Goal: Transaction & Acquisition: Book appointment/travel/reservation

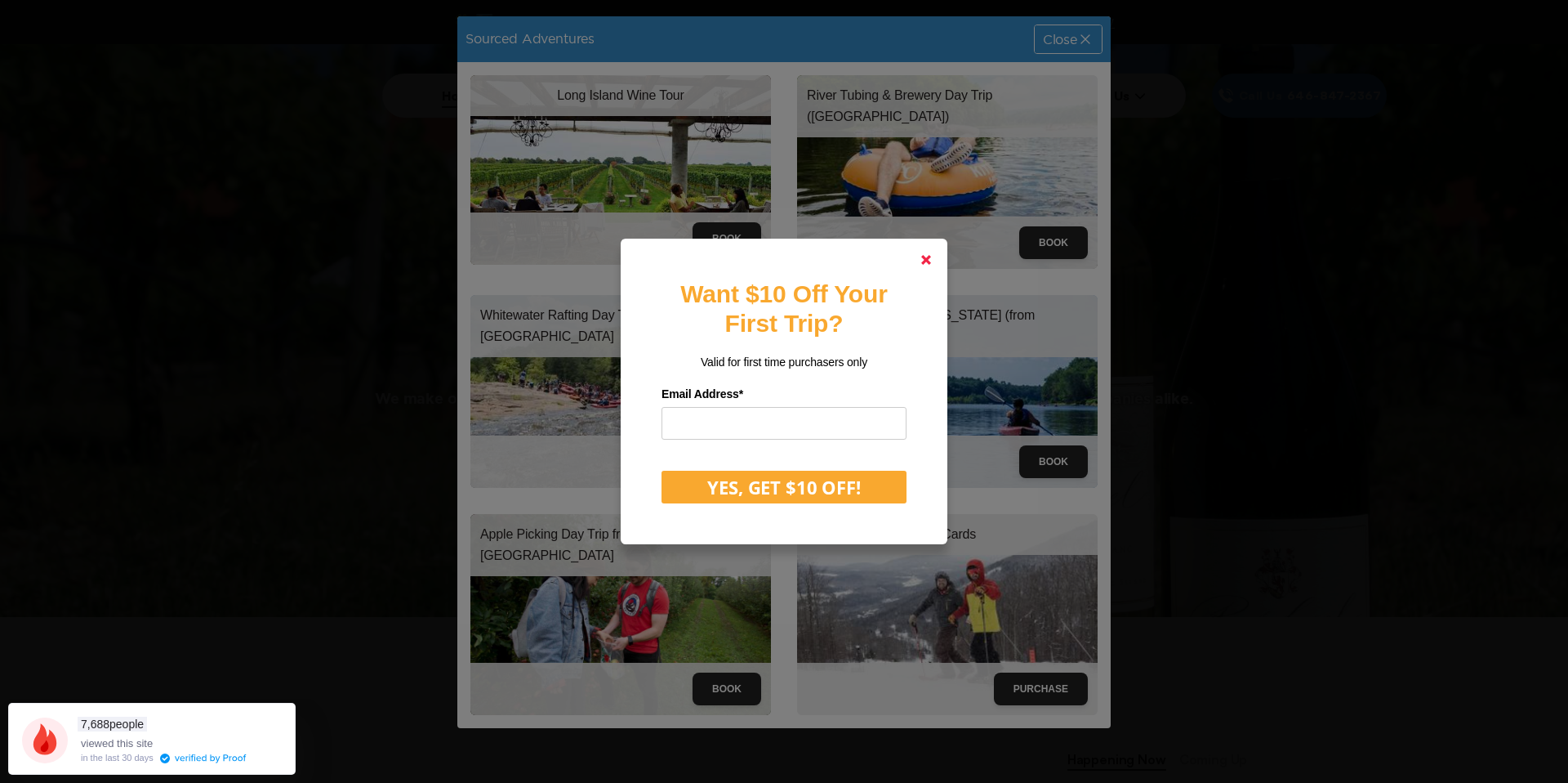
click at [926, 258] on polygon at bounding box center [925, 260] width 9 height 9
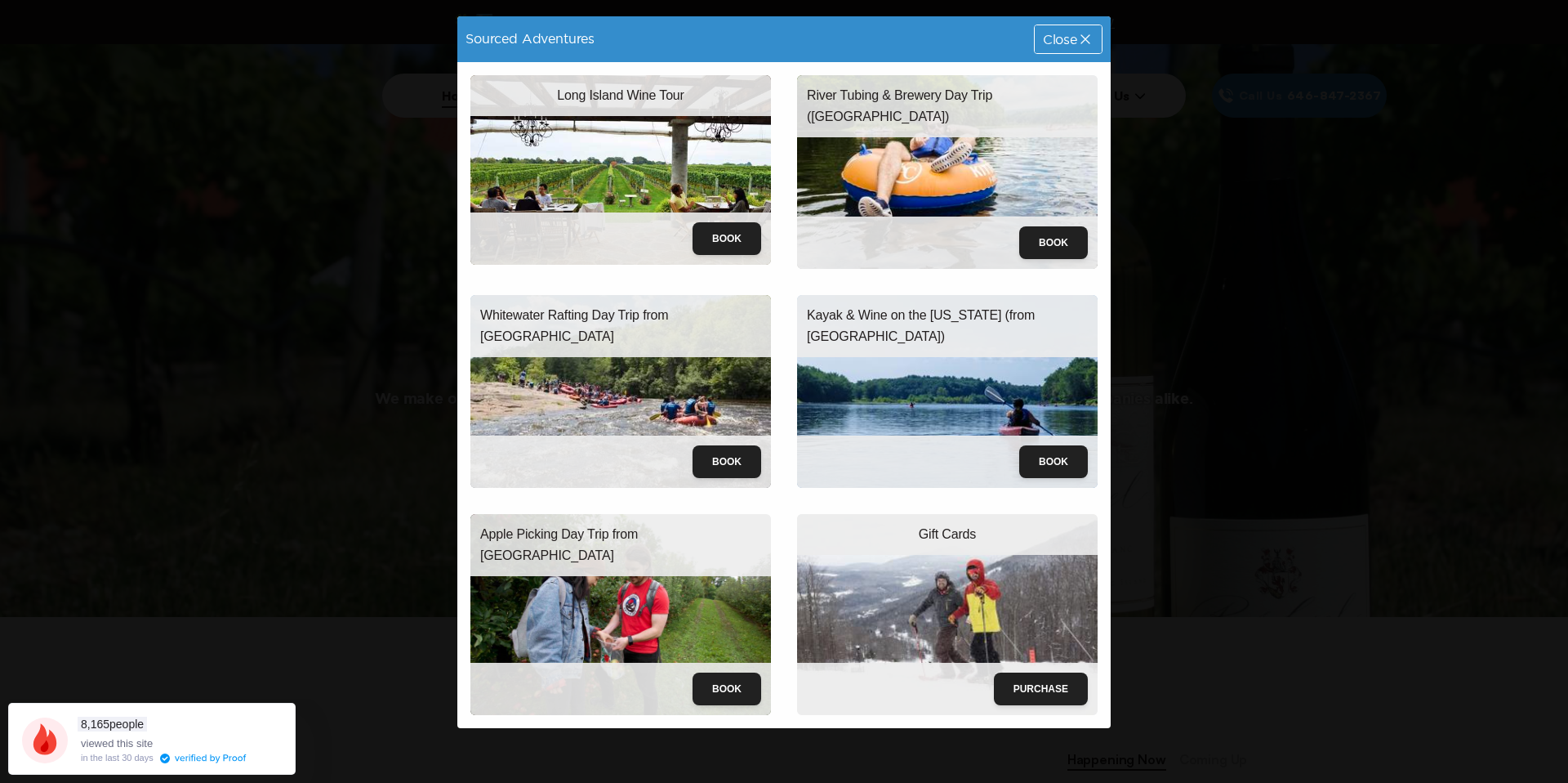
click at [730, 438] on div "Book" at bounding box center [620, 462] width 301 height 52
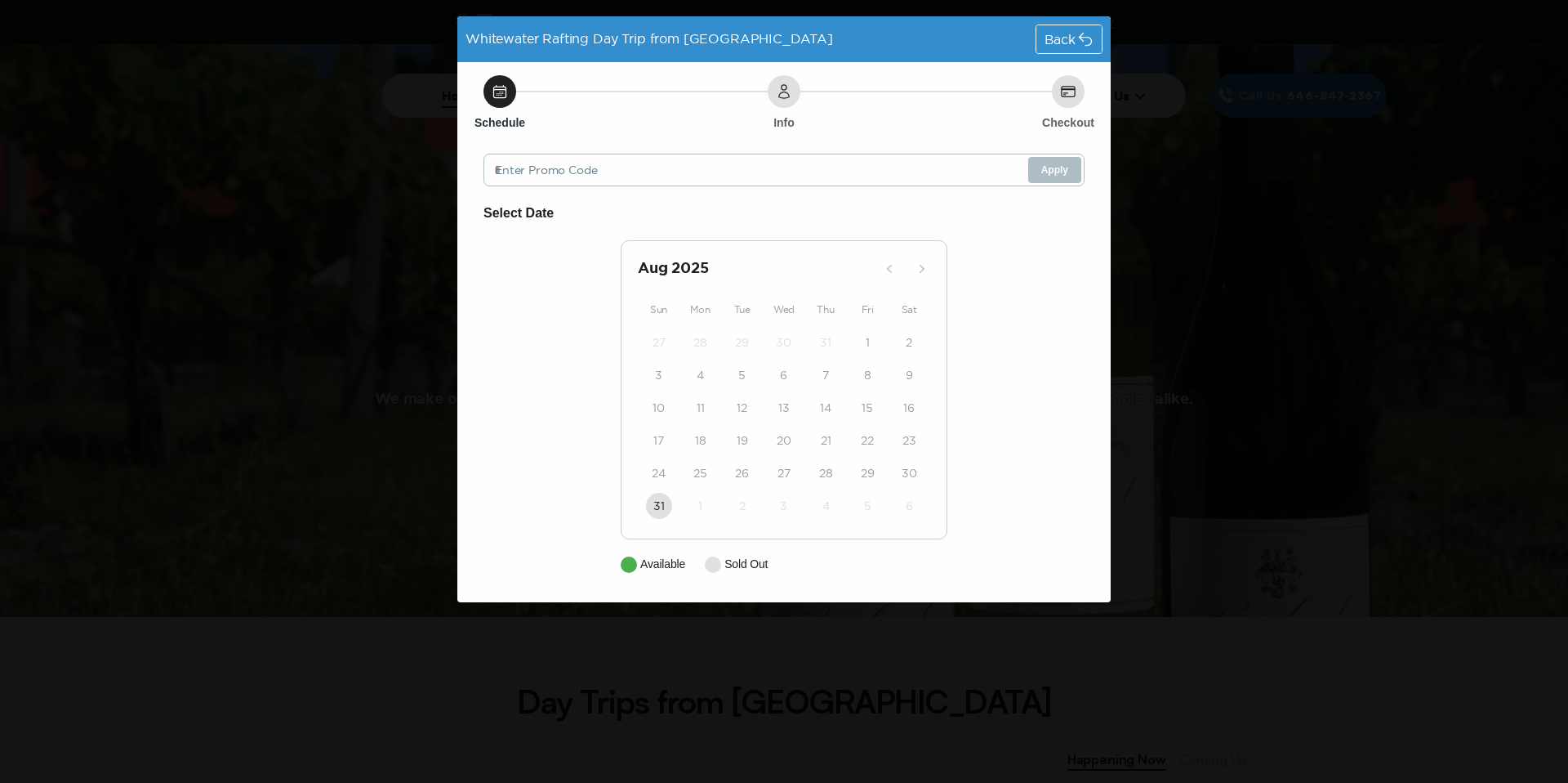
click at [1076, 29] on div "Back" at bounding box center [1069, 39] width 65 height 28
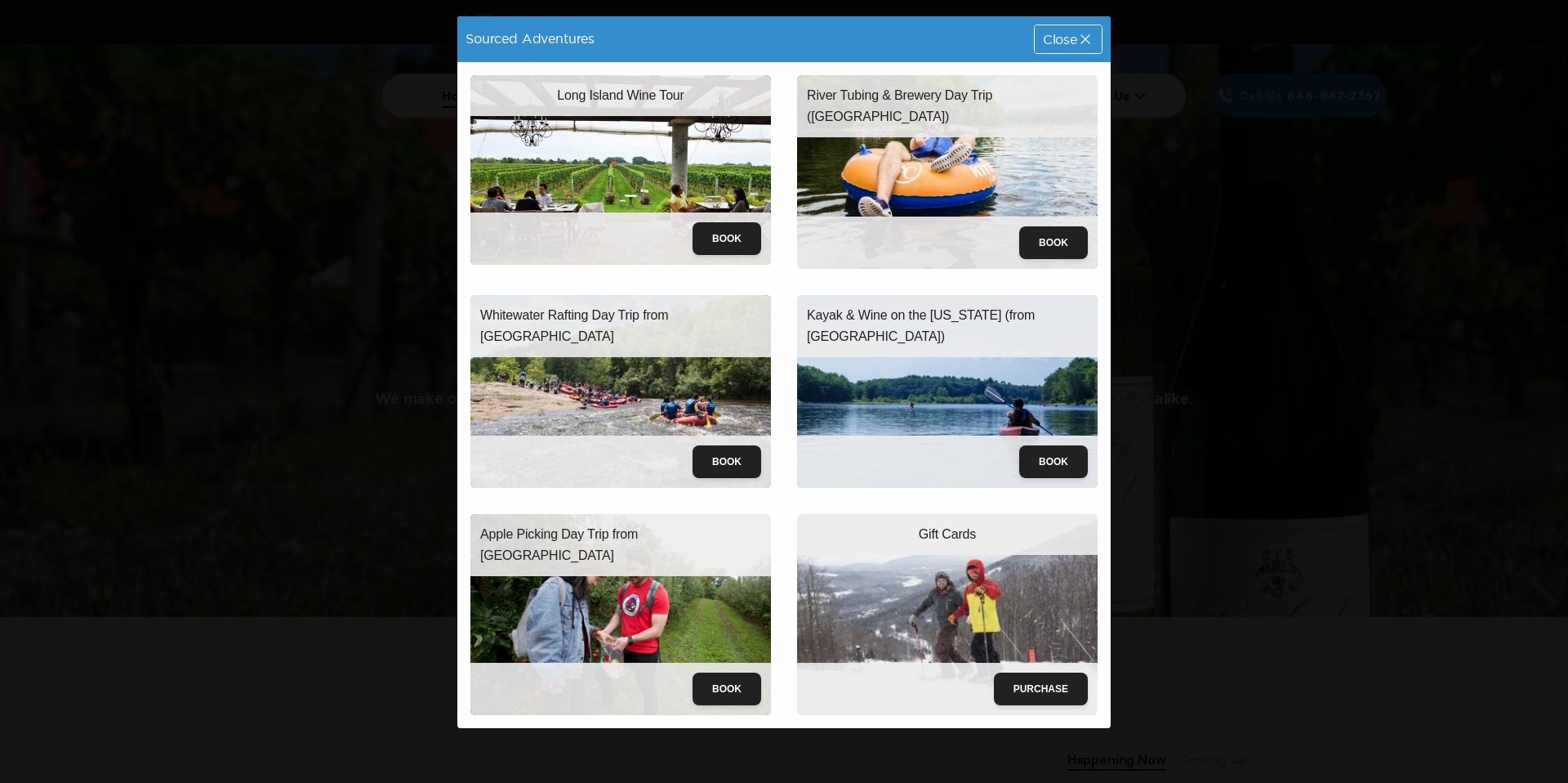
click at [919, 389] on img at bounding box center [948, 391] width 301 height 193
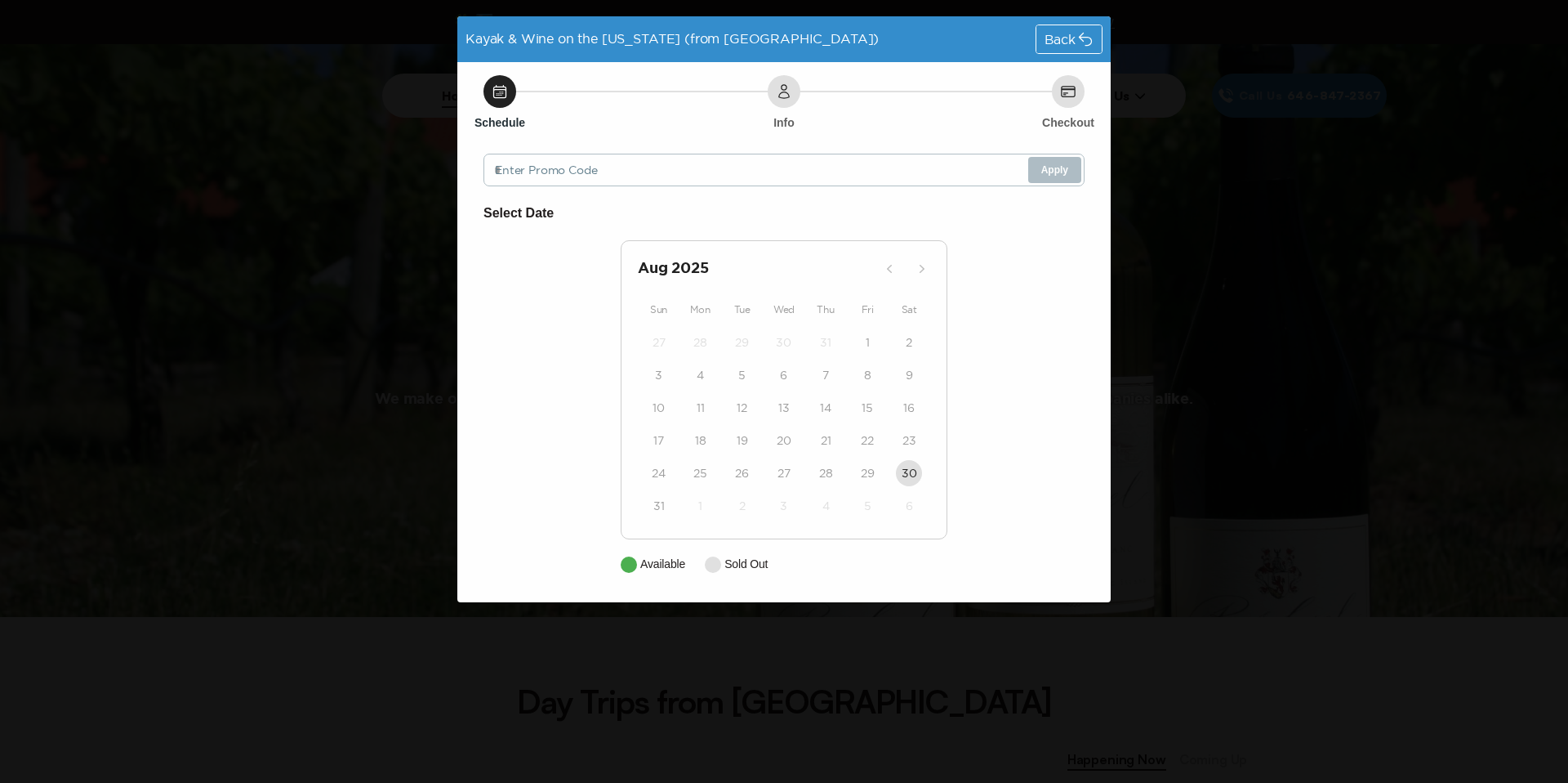
click at [1058, 45] on span "Back" at bounding box center [1060, 39] width 31 height 13
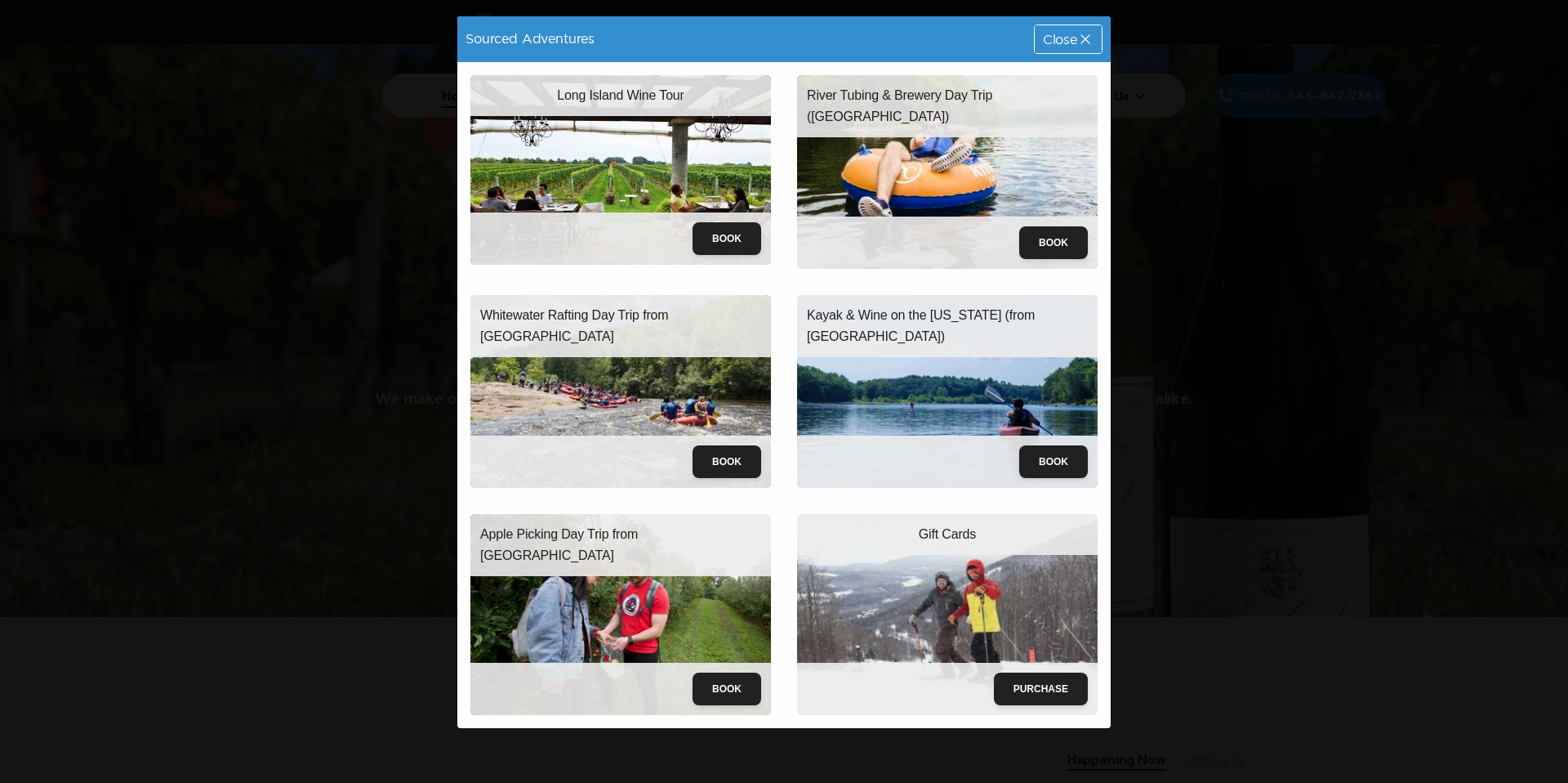
click at [627, 180] on img at bounding box center [620, 169] width 301 height 189
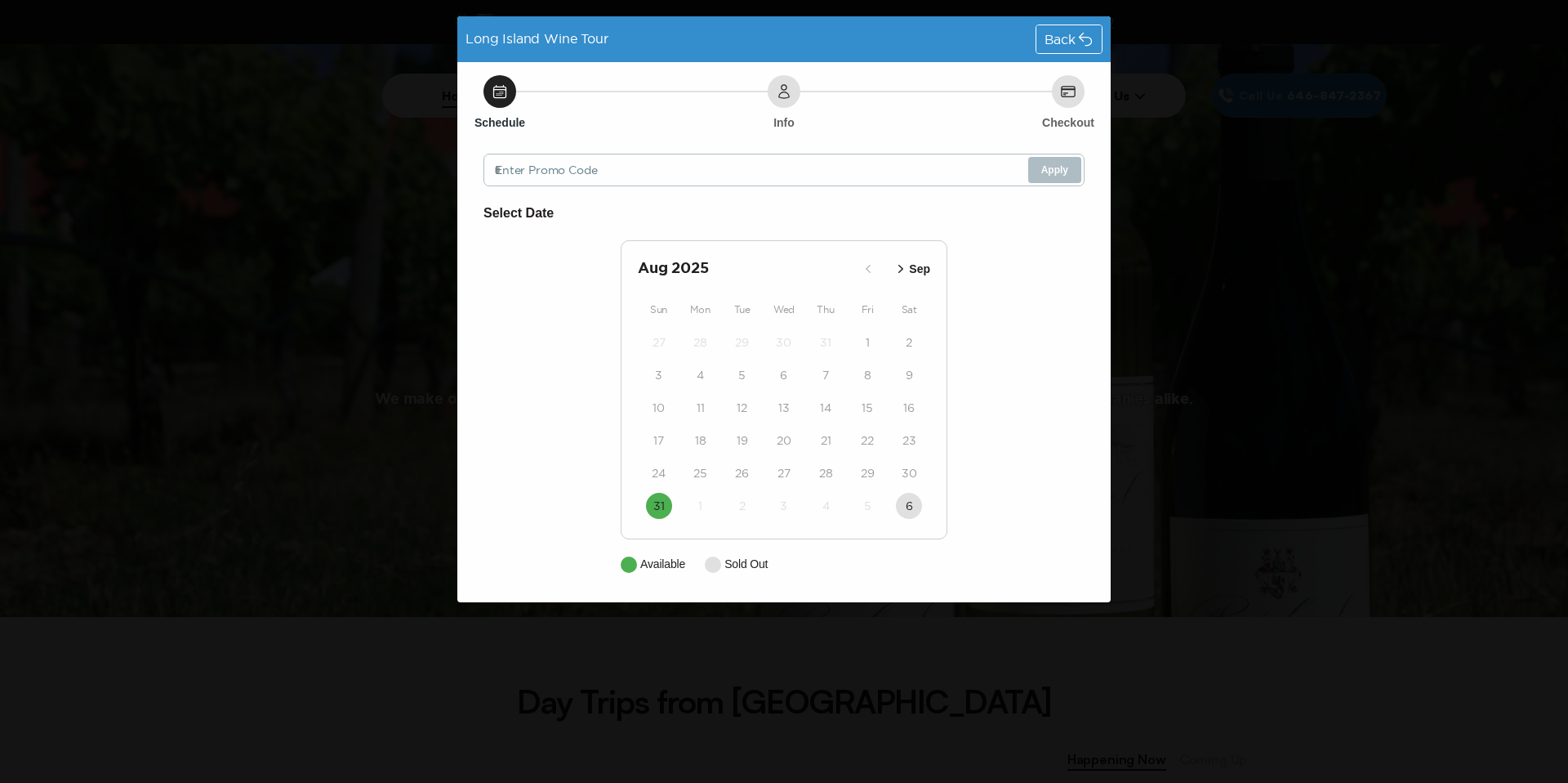
click at [1077, 27] on div "Back" at bounding box center [1069, 39] width 65 height 28
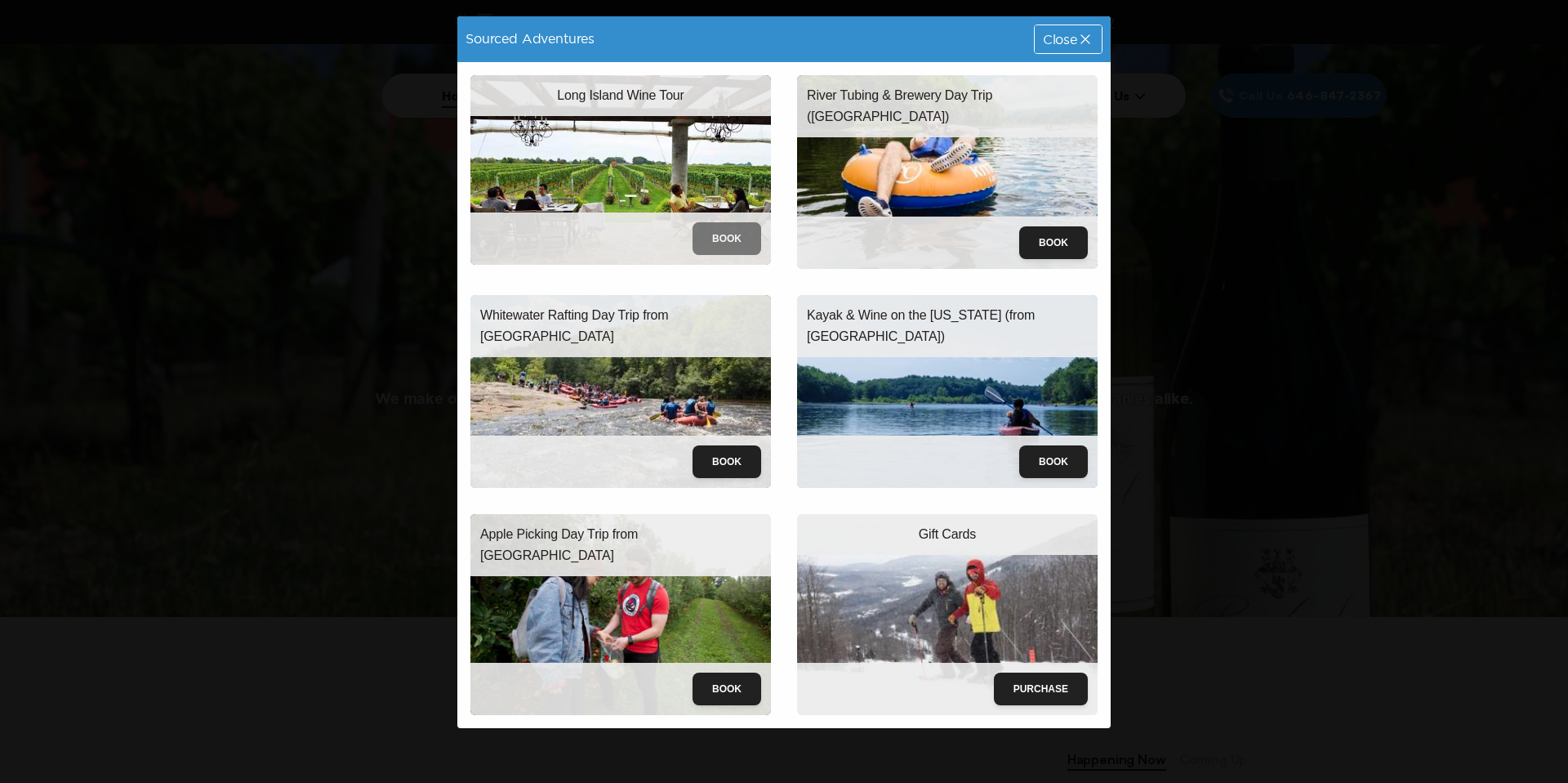
click at [711, 250] on button "Book" at bounding box center [727, 239] width 69 height 33
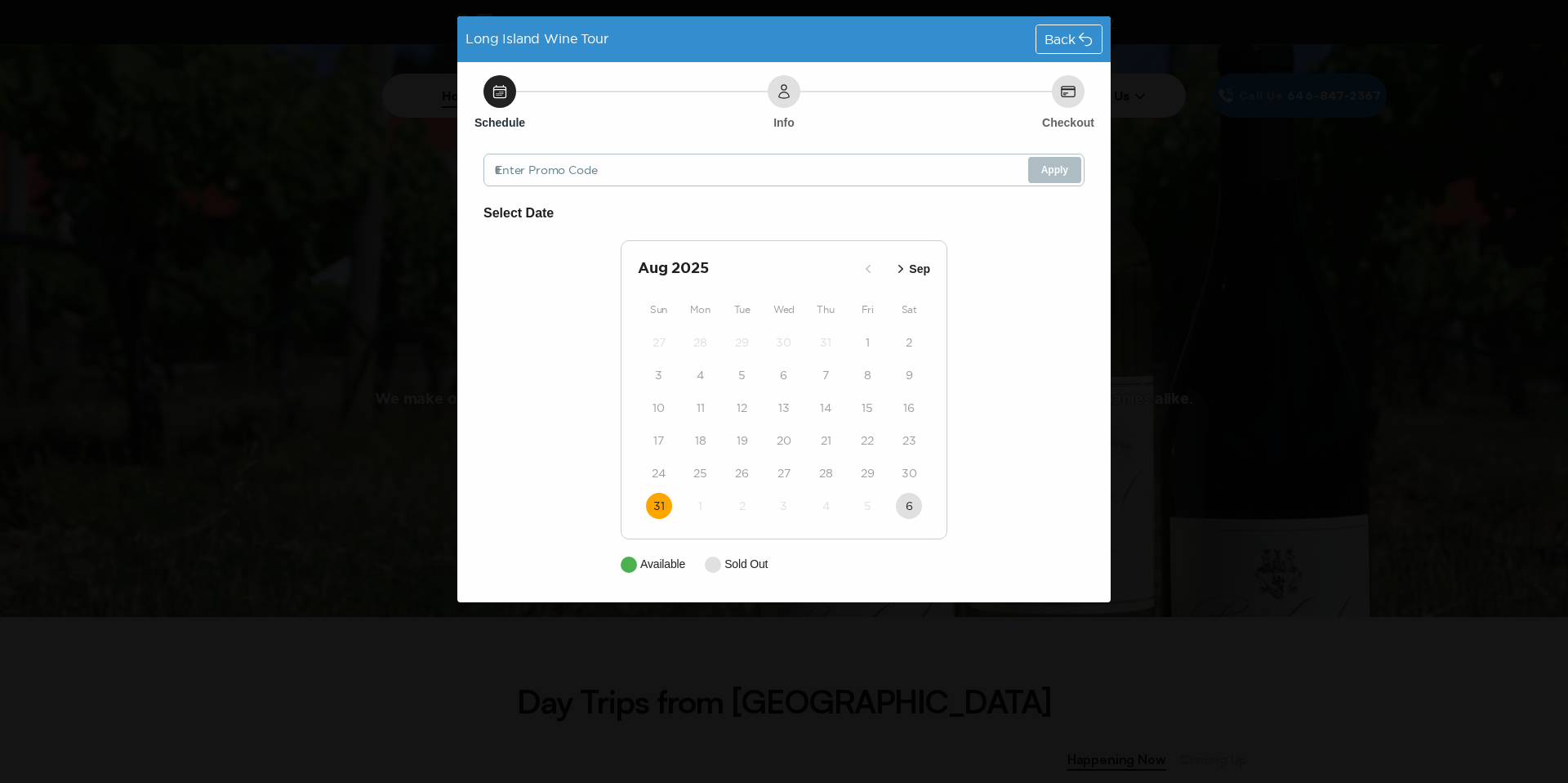
click at [656, 511] on time "31" at bounding box center [658, 505] width 11 height 16
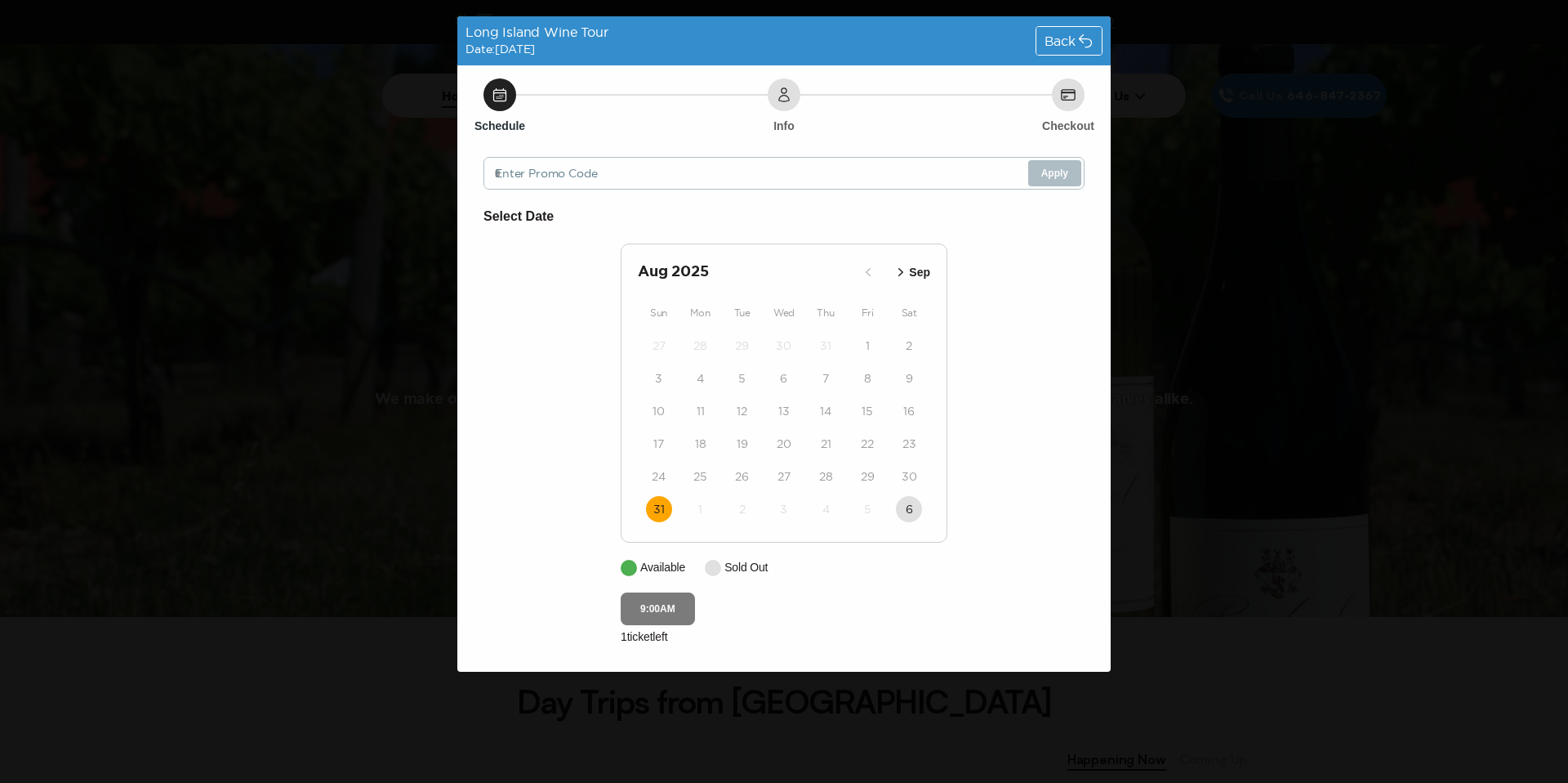
click at [675, 604] on button "9:00AM" at bounding box center [657, 609] width 74 height 33
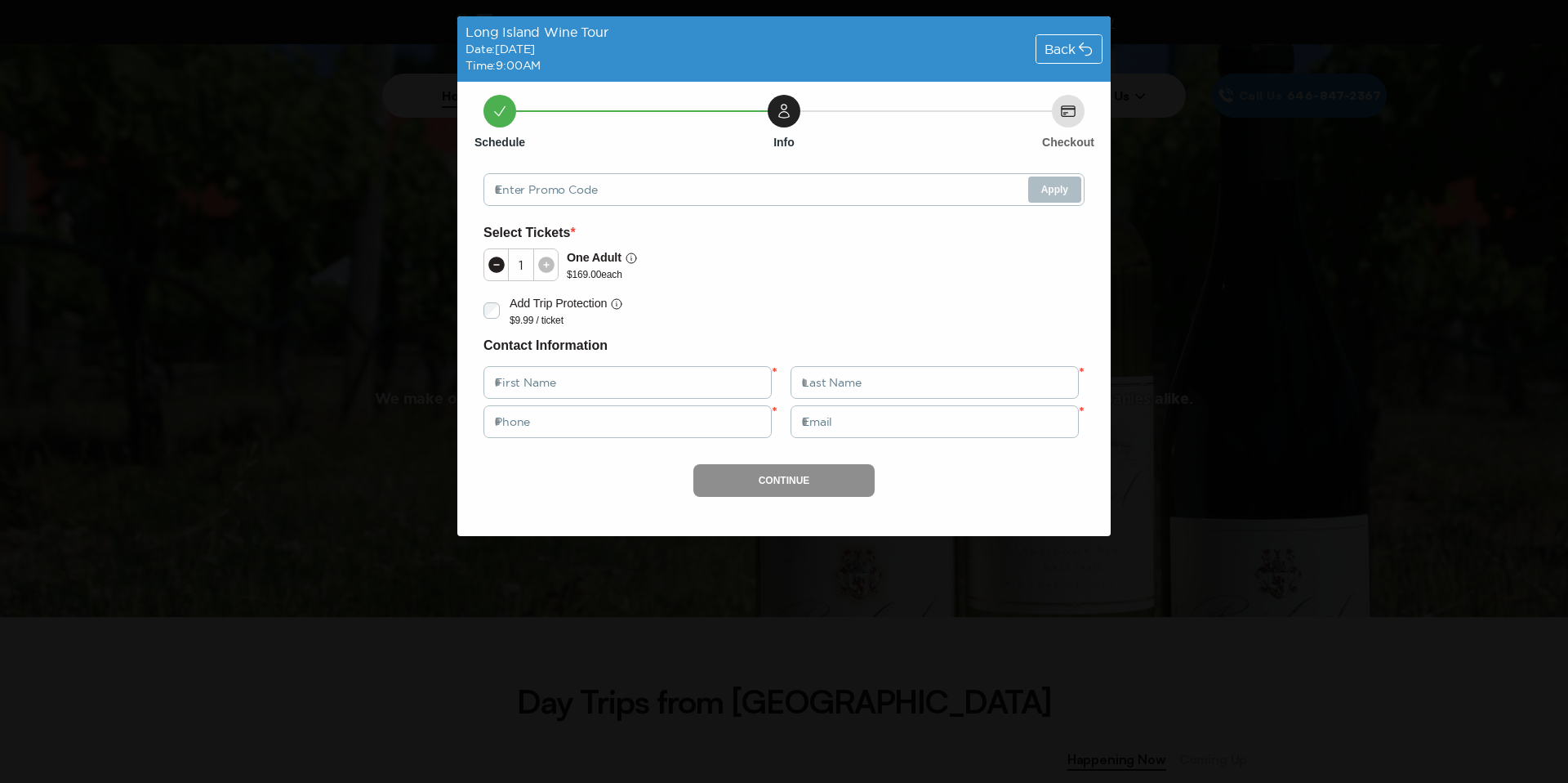
click at [1054, 42] on span "Back" at bounding box center [1060, 48] width 31 height 13
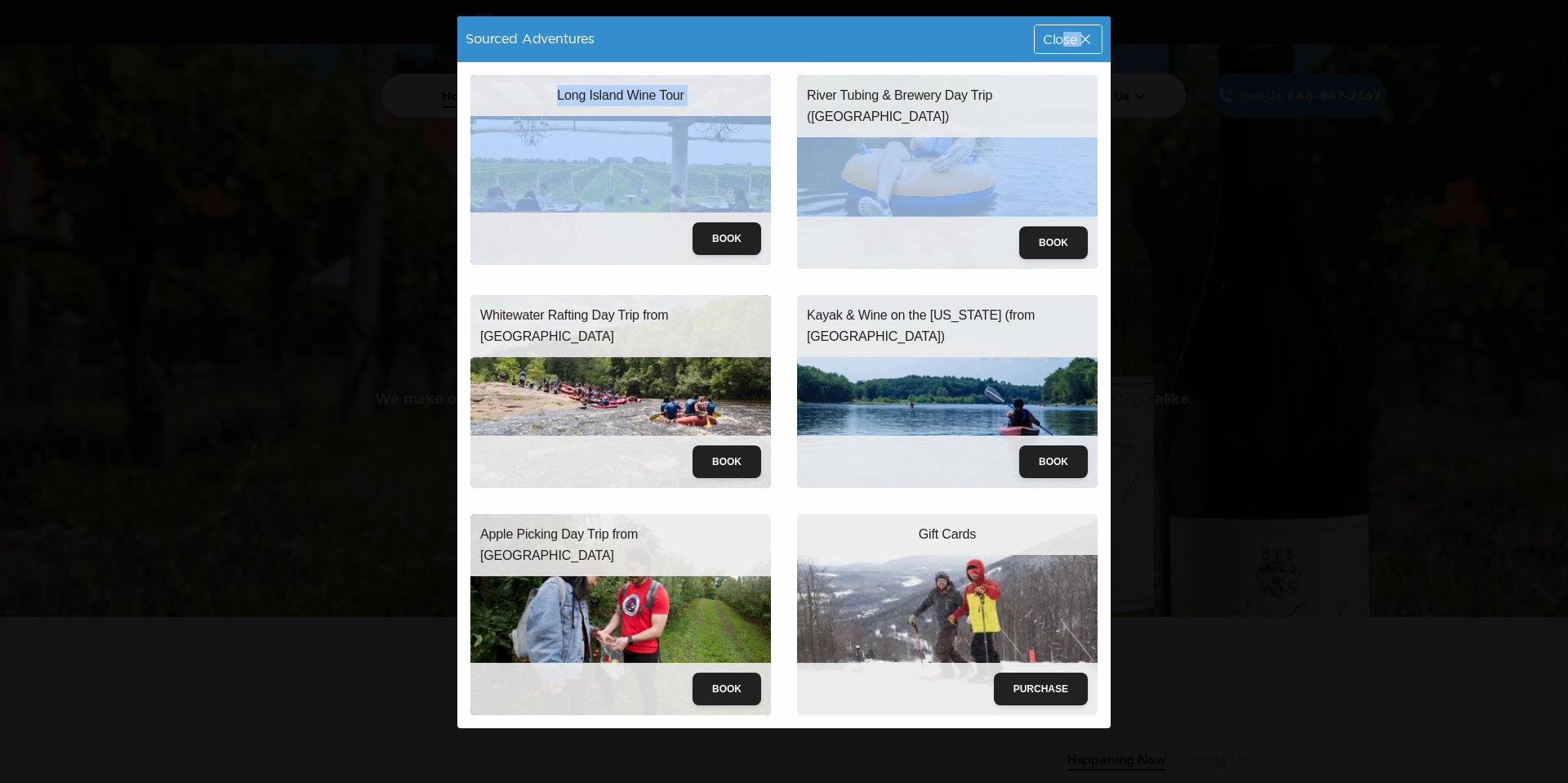
drag, startPoint x: 1064, startPoint y: 37, endPoint x: 938, endPoint y: 149, distance: 168.6
click at [936, 143] on div "Sourced Adventures Close Long Island Wine Tour Book River Tubing & Brewery Day …" at bounding box center [784, 372] width 653 height 712
click at [1000, 174] on img at bounding box center [948, 171] width 301 height 193
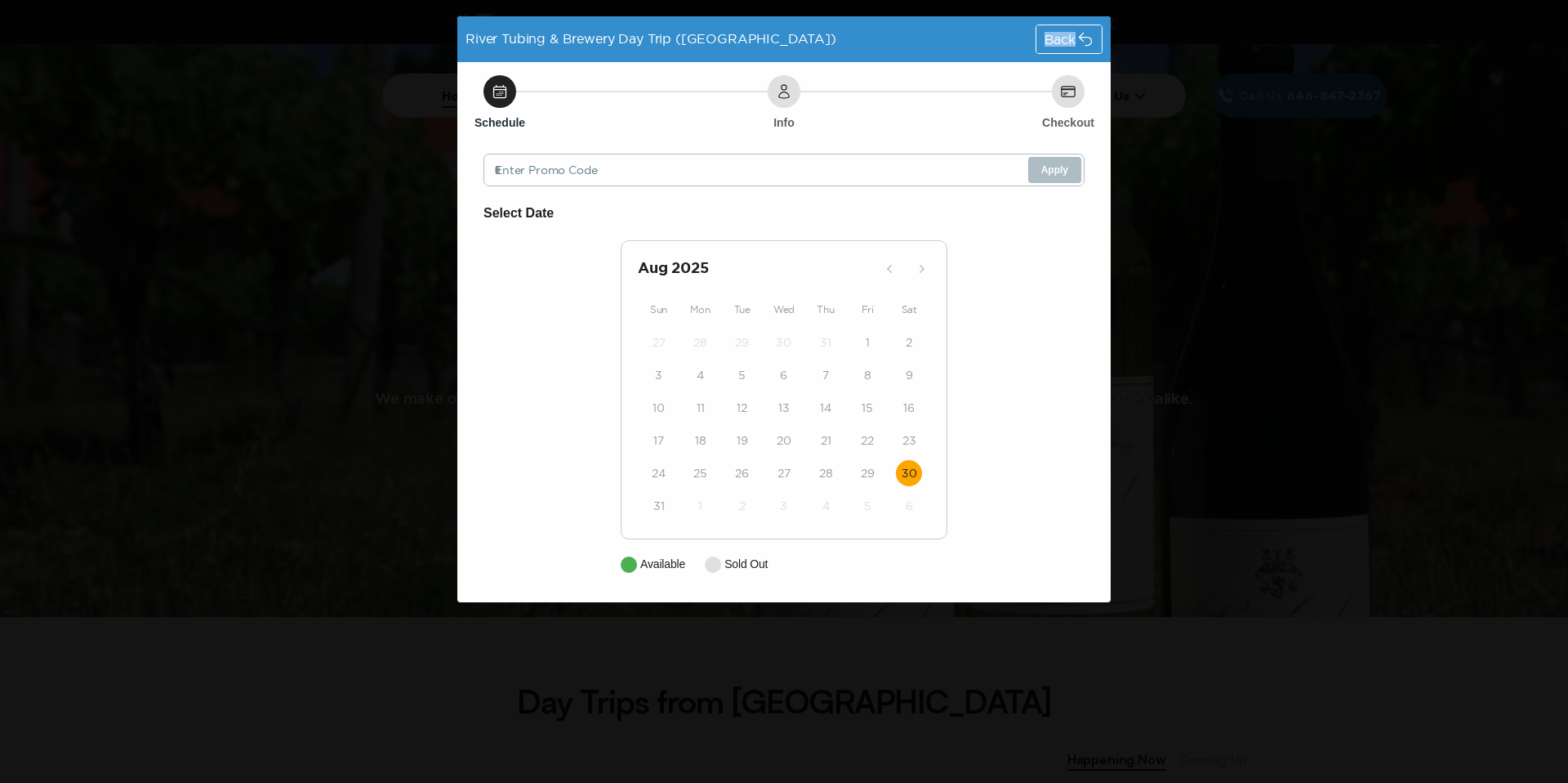
click at [911, 466] on time "30" at bounding box center [909, 473] width 15 height 16
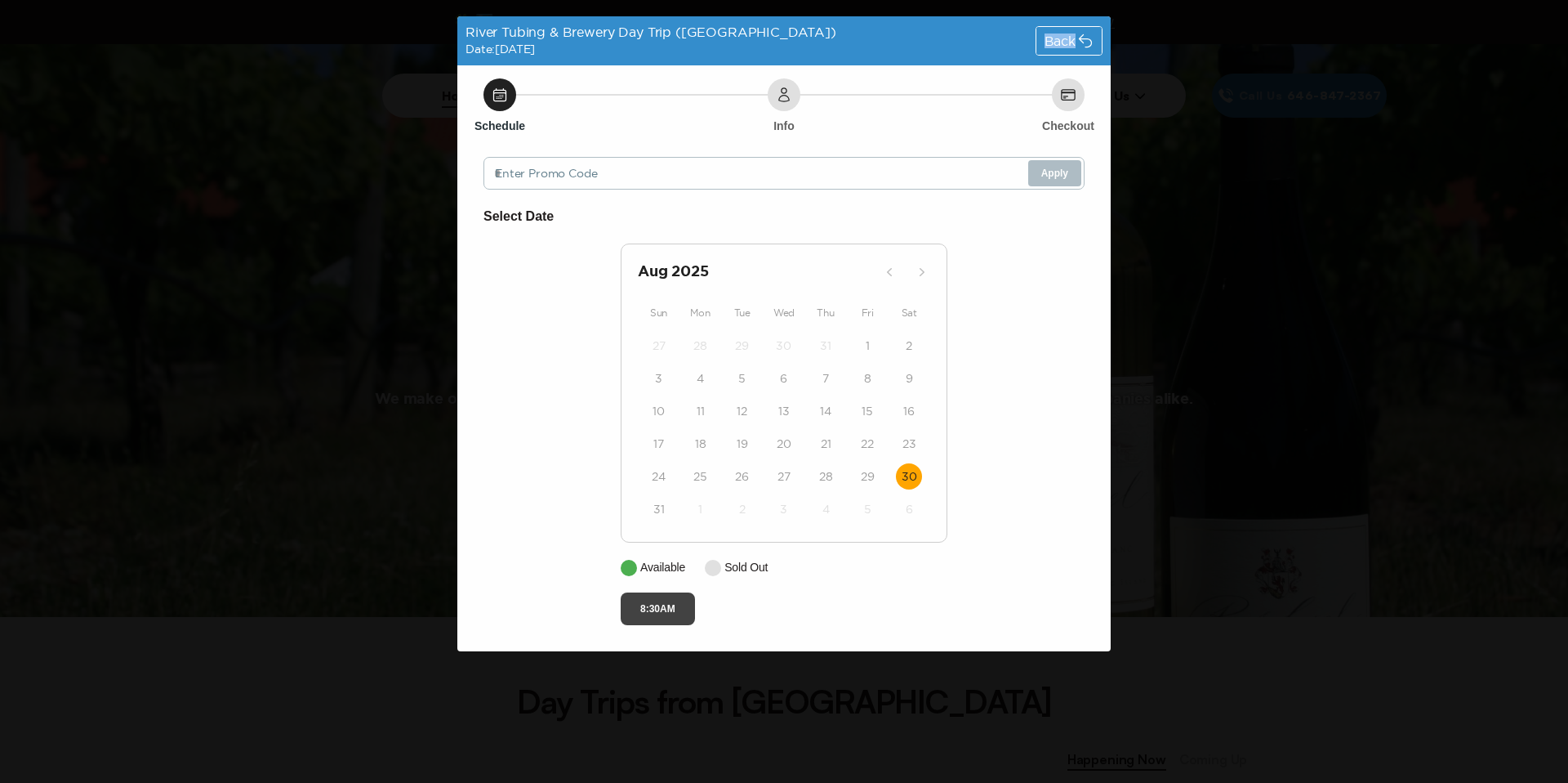
click at [650, 604] on button "8:30AM" at bounding box center [657, 609] width 74 height 33
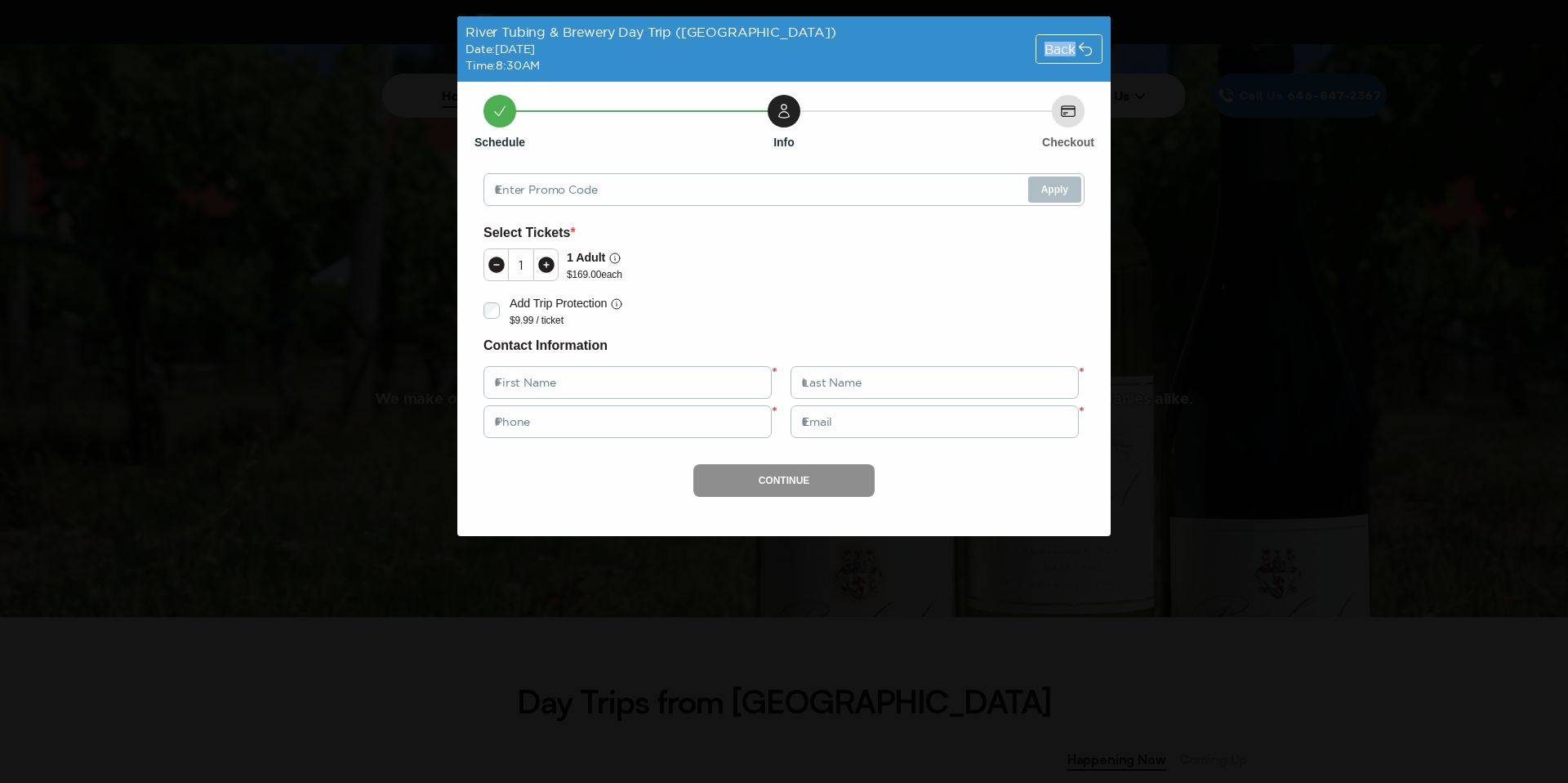
click at [1072, 48] on span "Back" at bounding box center [1060, 48] width 31 height 13
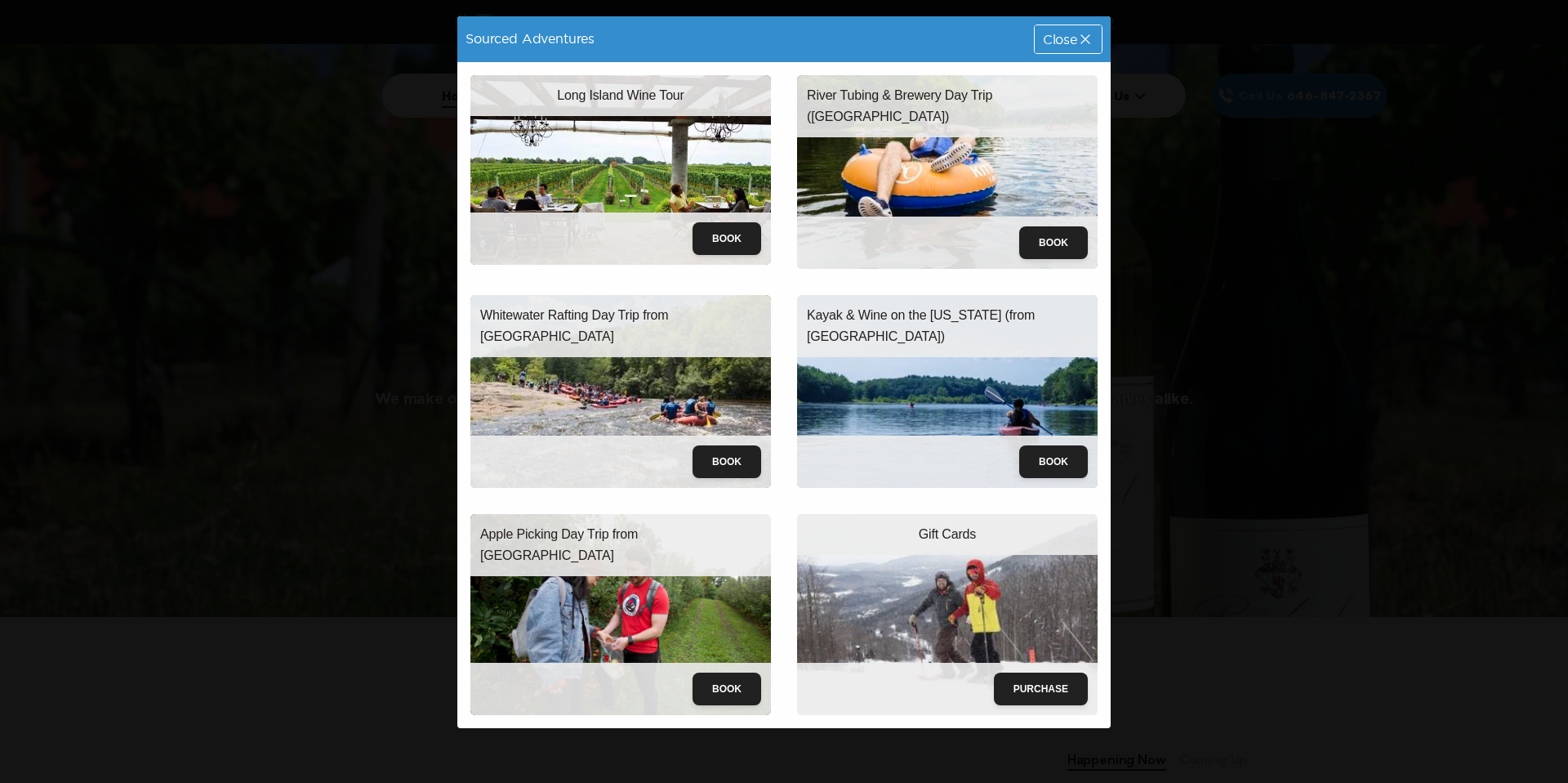
click at [1062, 46] on div "Close" at bounding box center [1068, 39] width 67 height 28
